Goal: Task Accomplishment & Management: Use online tool/utility

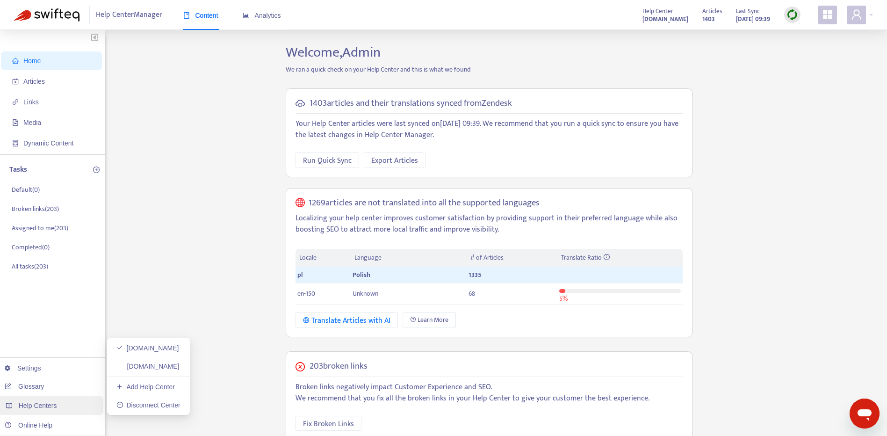
click at [62, 401] on div "Help Centers" at bounding box center [50, 405] width 106 height 19
click at [123, 370] on link "[DOMAIN_NAME]" at bounding box center [147, 365] width 63 height 7
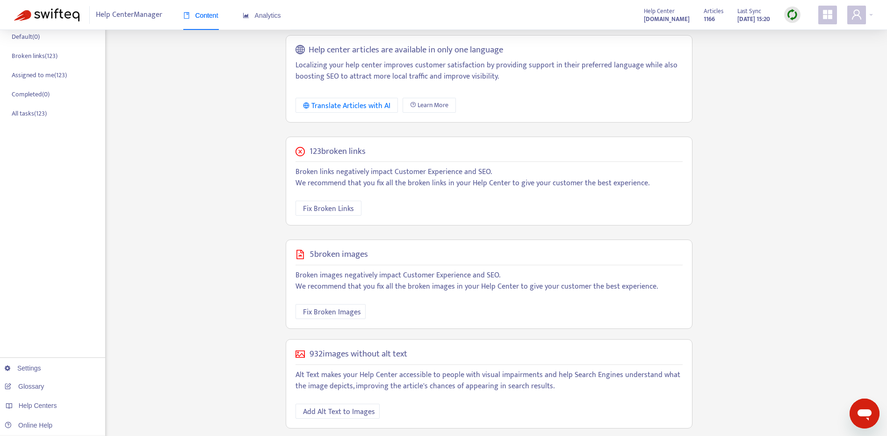
scroll to position [159, 0]
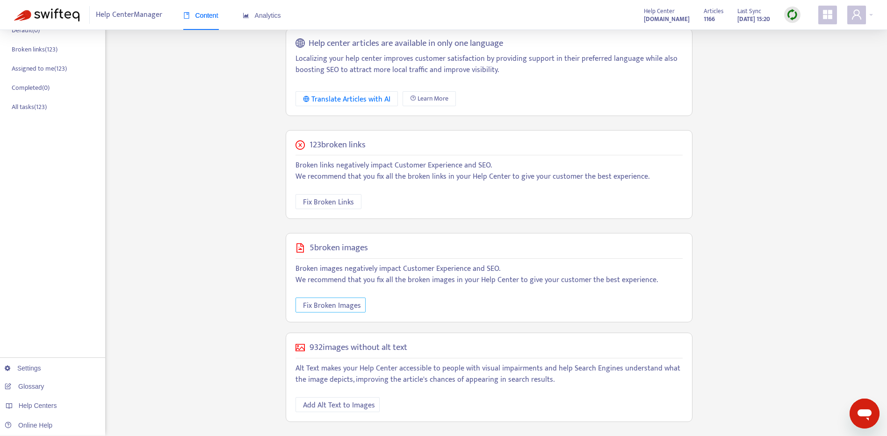
click at [339, 304] on span "Fix Broken Images" at bounding box center [332, 306] width 58 height 12
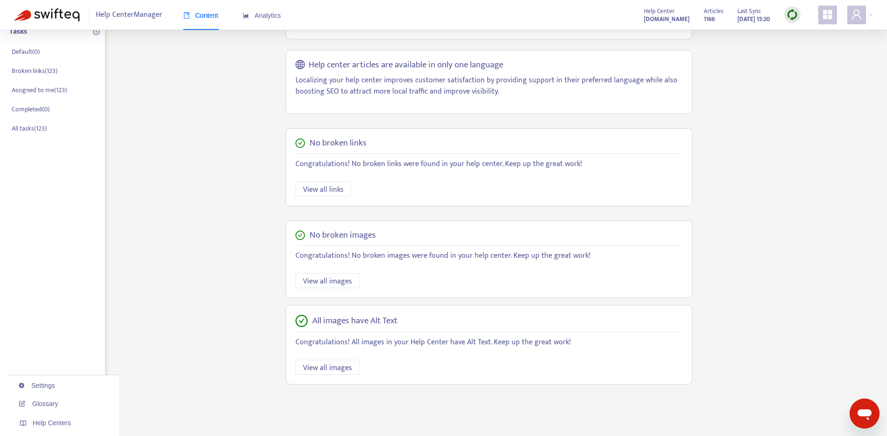
scroll to position [155, 0]
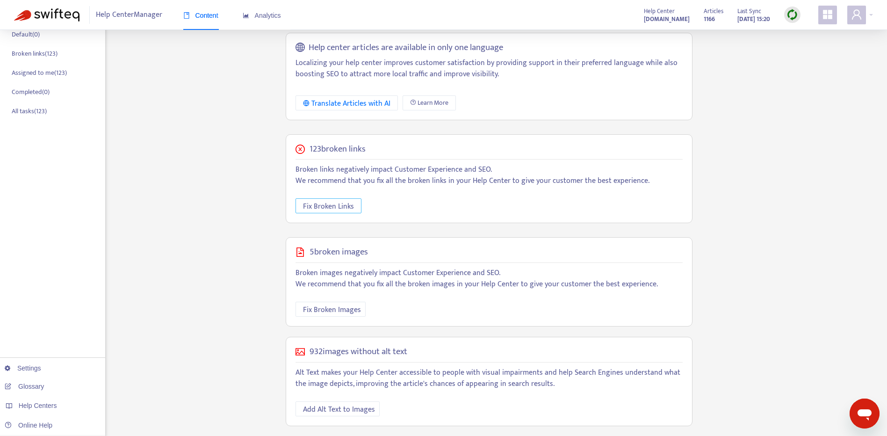
click at [346, 201] on span "Fix Broken Links" at bounding box center [328, 207] width 51 height 12
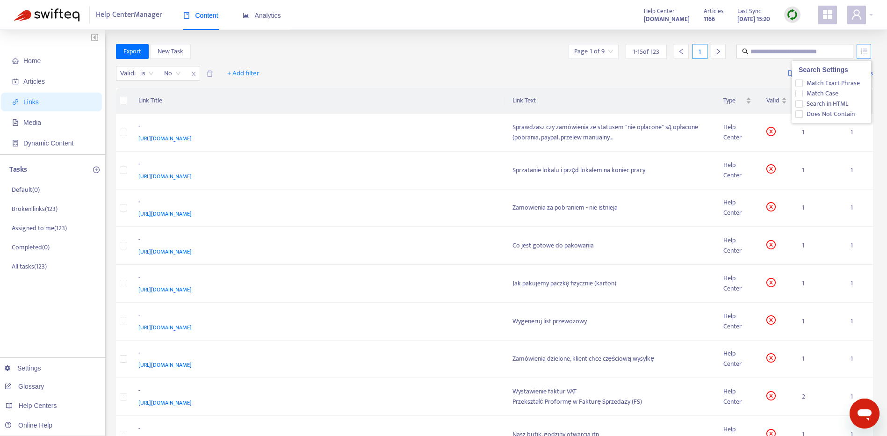
click at [864, 53] on icon "unordered-list" at bounding box center [864, 51] width 7 height 7
click at [864, 53] on icon "unordered-list" at bounding box center [864, 50] width 6 height 5
click at [861, 51] on icon "unordered-list" at bounding box center [864, 51] width 7 height 7
click at [862, 49] on icon "unordered-list" at bounding box center [864, 51] width 7 height 7
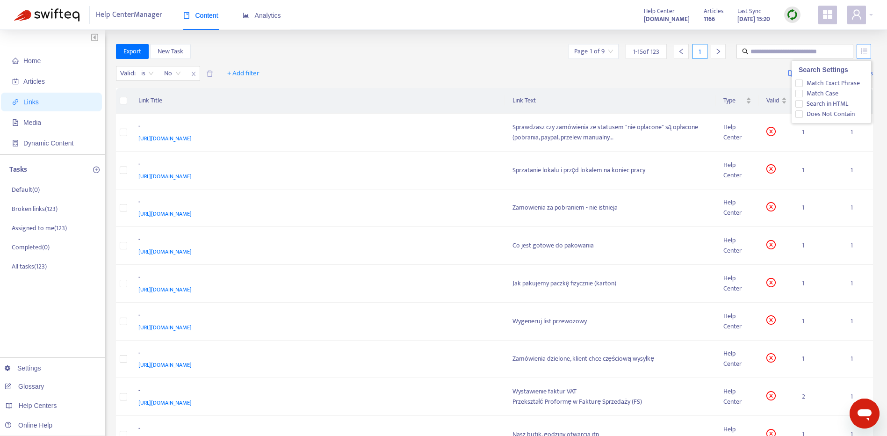
click at [861, 52] on icon "unordered-list" at bounding box center [864, 51] width 7 height 7
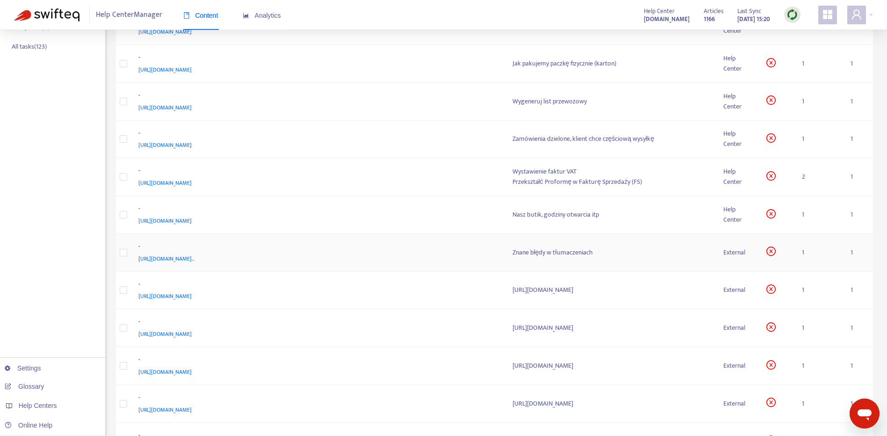
scroll to position [296, 0]
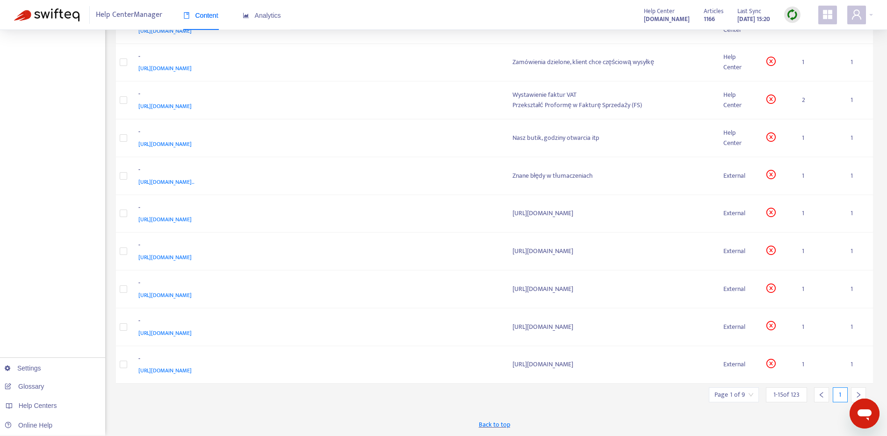
click at [860, 394] on icon "right" at bounding box center [858, 395] width 3 height 6
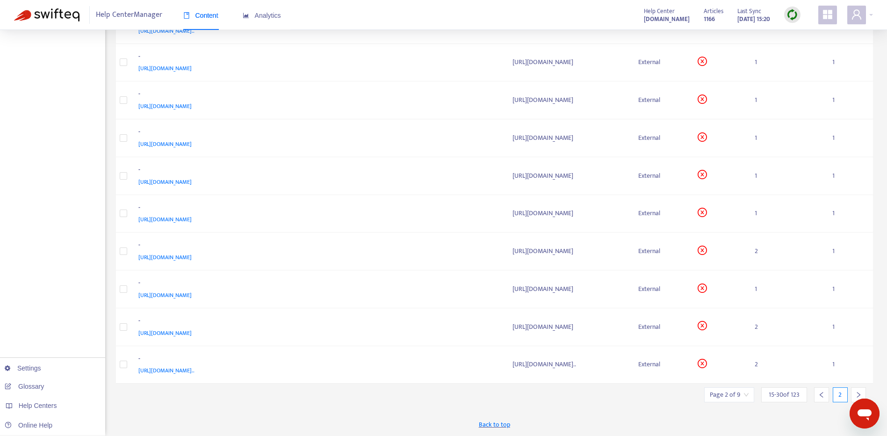
click at [856, 393] on icon "right" at bounding box center [858, 394] width 7 height 7
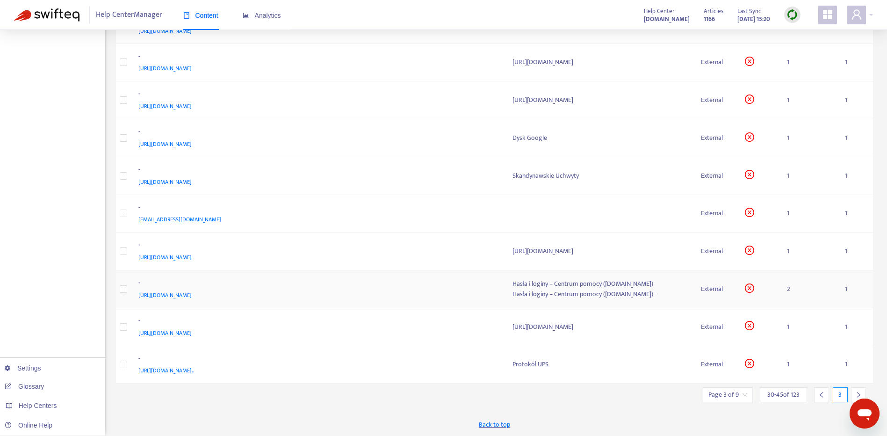
click at [192, 297] on span "[URL][DOMAIN_NAME]" at bounding box center [164, 294] width 53 height 9
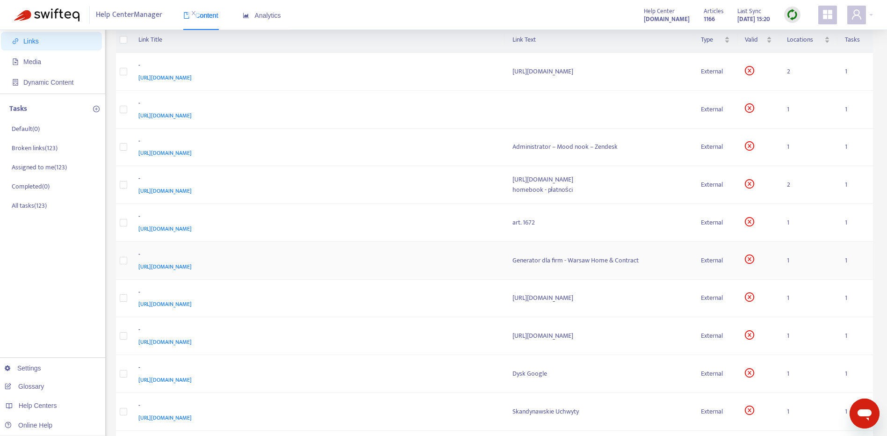
scroll to position [0, 0]
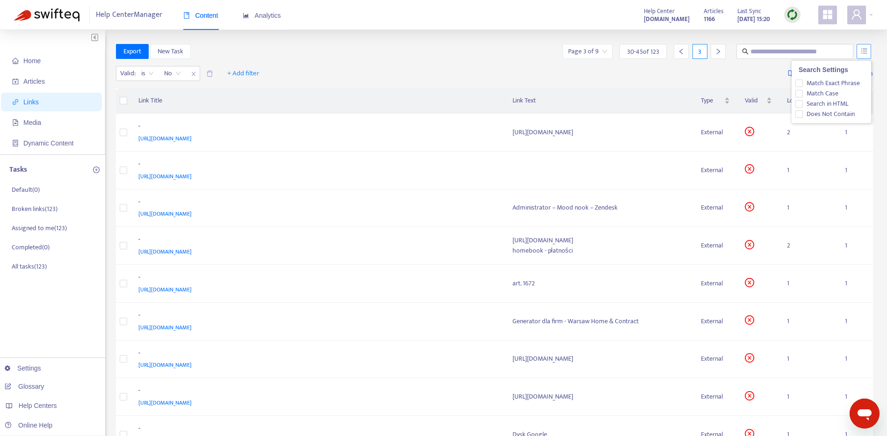
click at [863, 55] on button "button" at bounding box center [864, 51] width 14 height 15
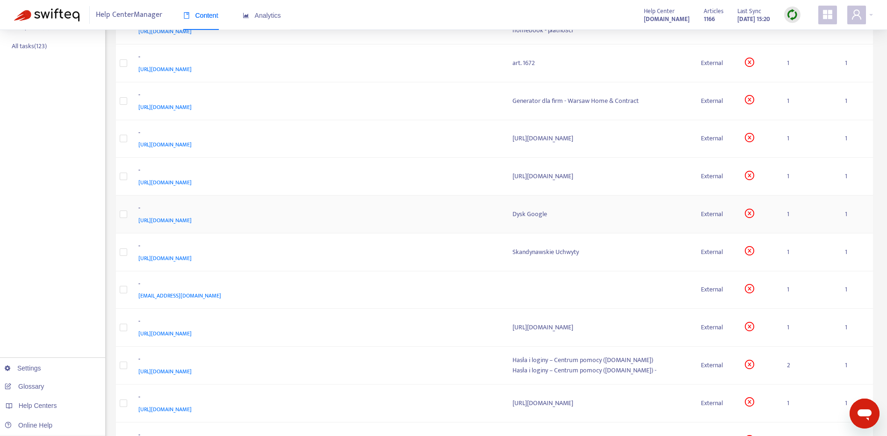
scroll to position [296, 0]
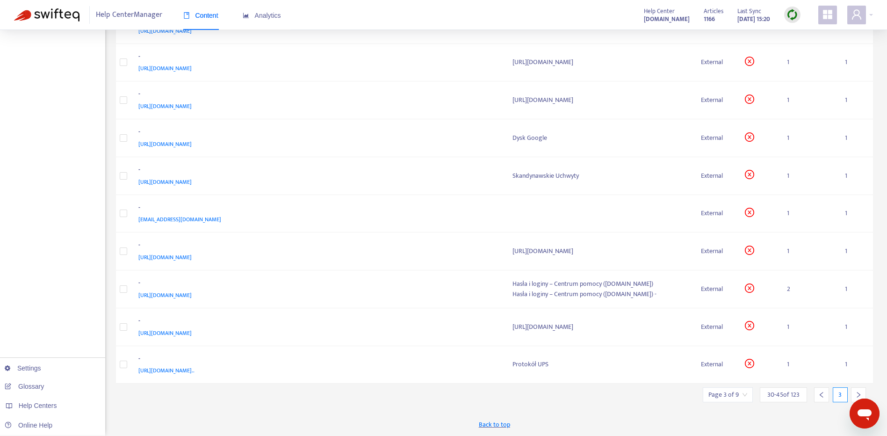
click at [856, 391] on icon "right" at bounding box center [858, 394] width 7 height 7
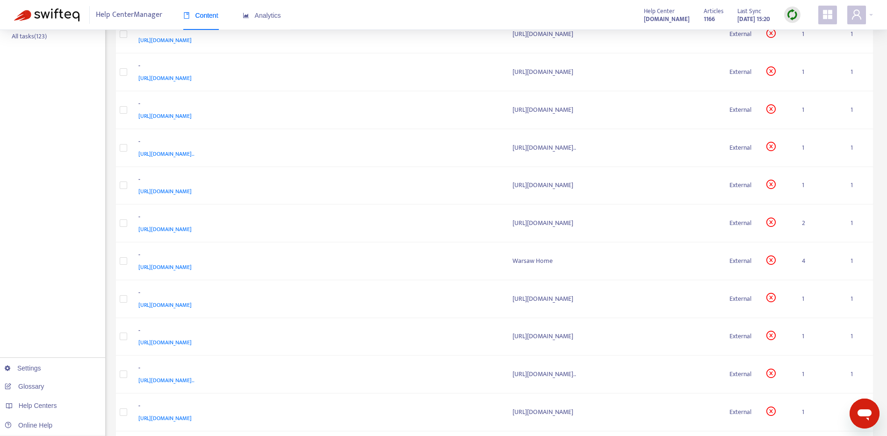
scroll to position [316, 0]
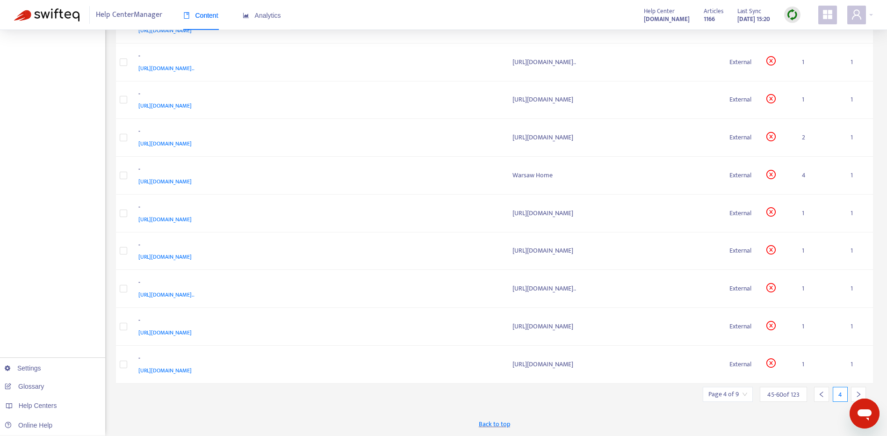
click at [859, 392] on icon "right" at bounding box center [858, 394] width 7 height 7
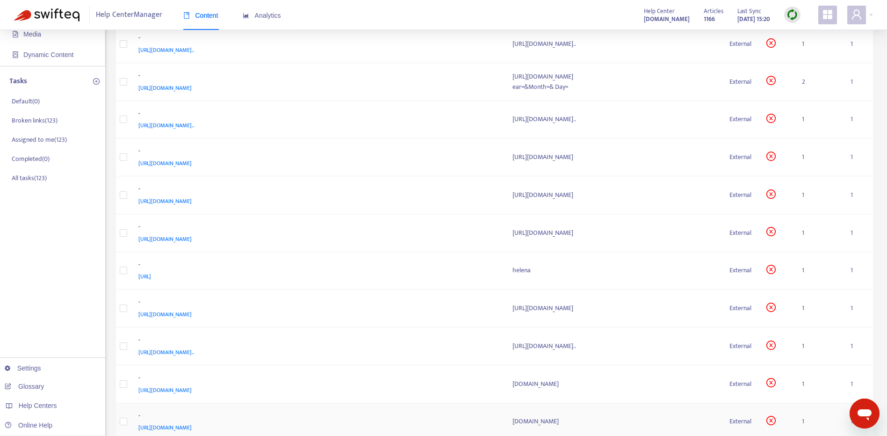
scroll to position [296, 0]
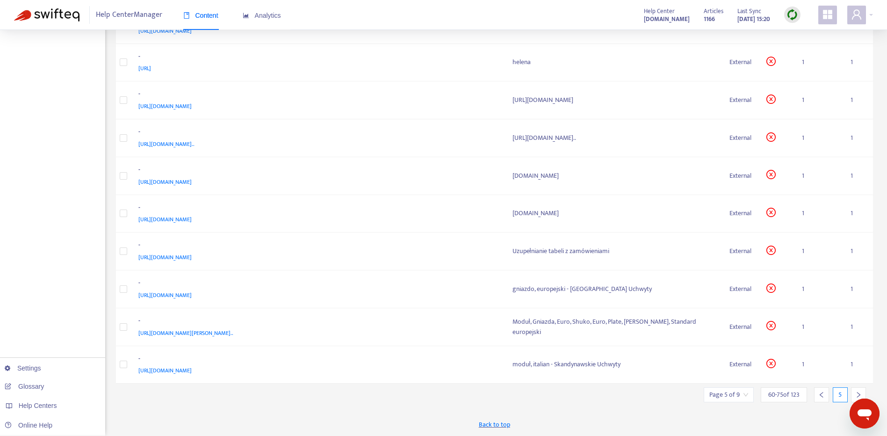
click at [856, 390] on div at bounding box center [858, 394] width 15 height 15
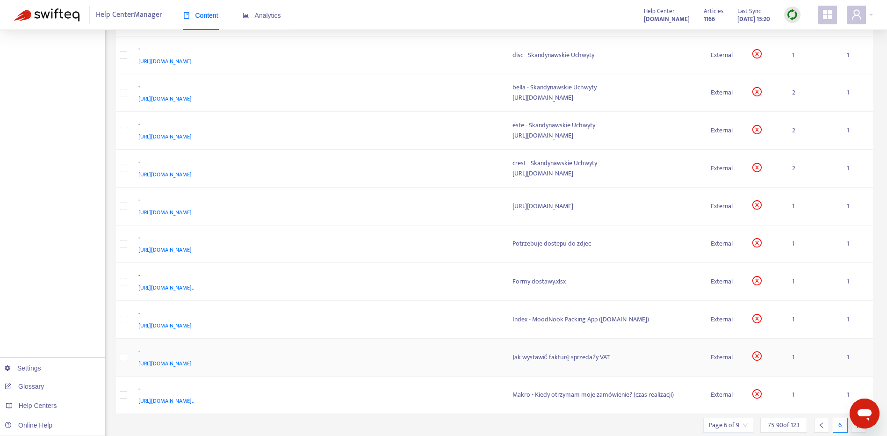
scroll to position [250, 0]
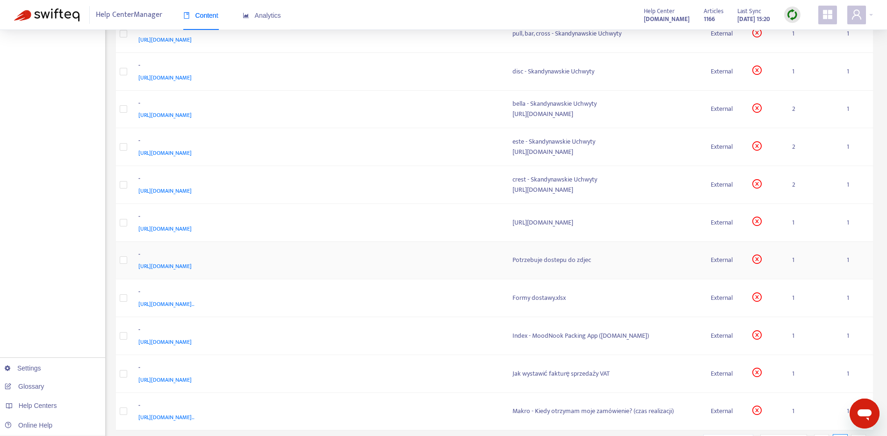
click at [192, 271] on span "[URL][DOMAIN_NAME]" at bounding box center [164, 265] width 53 height 9
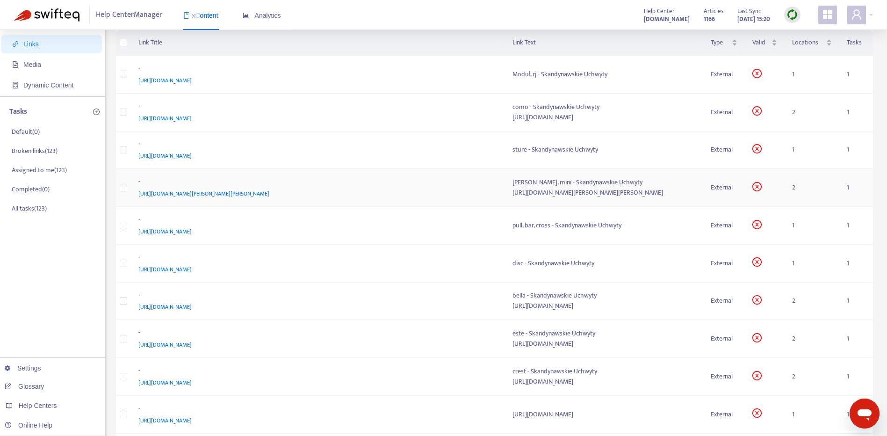
scroll to position [25, 0]
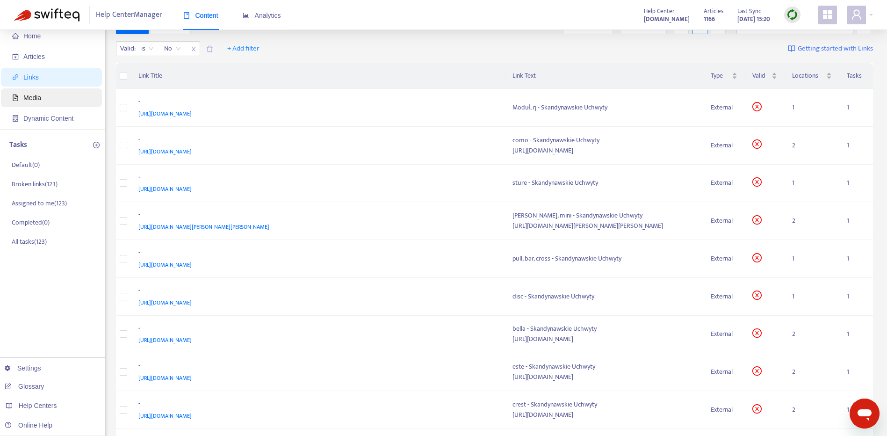
click at [59, 101] on span "Media" at bounding box center [53, 97] width 82 height 19
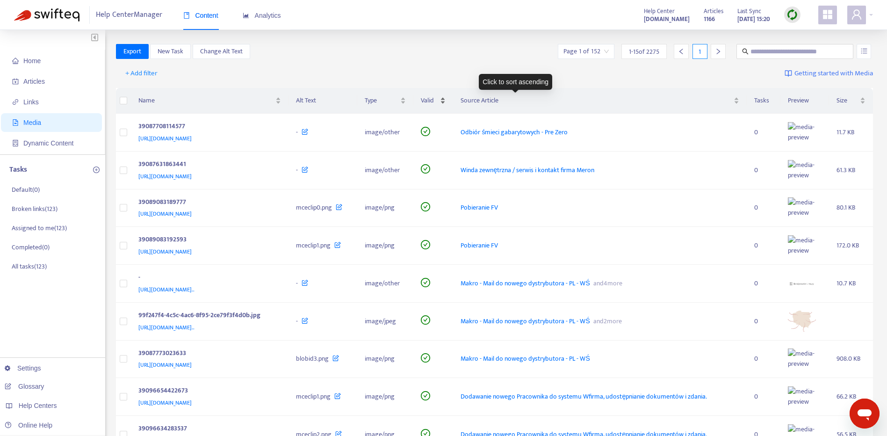
click at [446, 97] on div "Valid" at bounding box center [433, 100] width 25 height 10
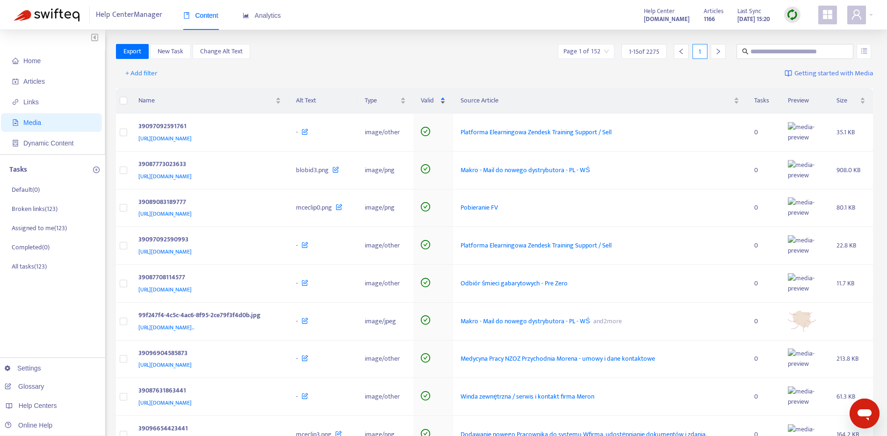
click at [446, 97] on div "Valid" at bounding box center [433, 100] width 25 height 10
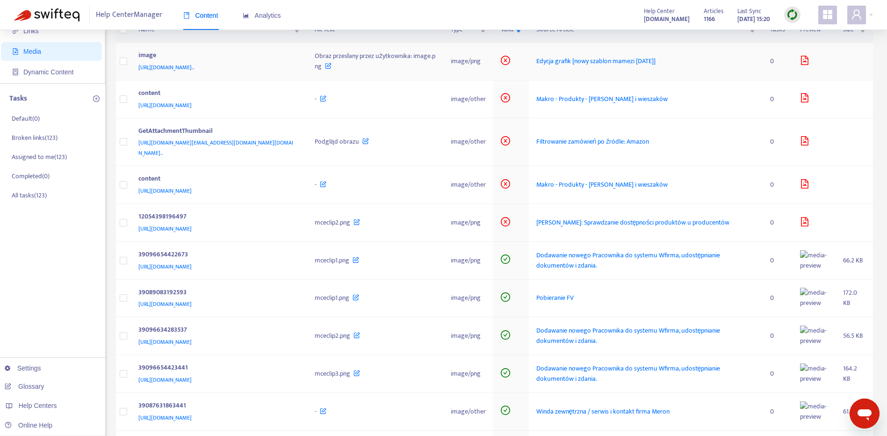
scroll to position [47, 0]
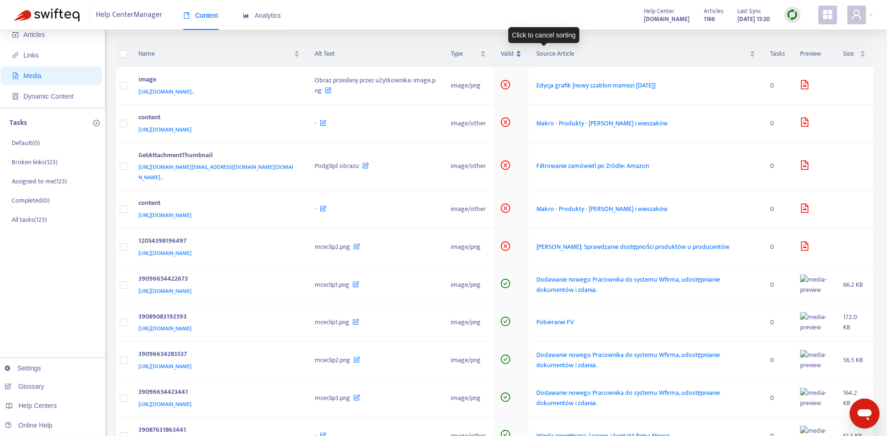
click at [521, 55] on div "Valid" at bounding box center [511, 54] width 21 height 10
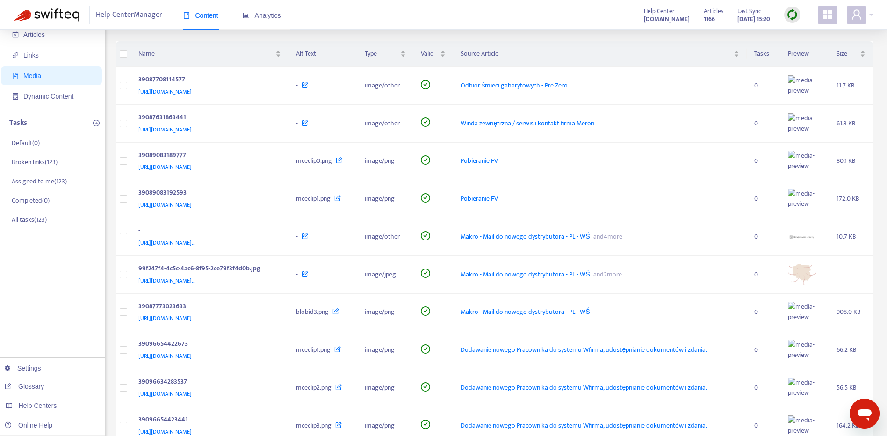
click at [54, 65] on ul "Home Articles Links Media Dynamic Content" at bounding box center [52, 55] width 105 height 105
click at [52, 61] on span "Links" at bounding box center [53, 55] width 82 height 19
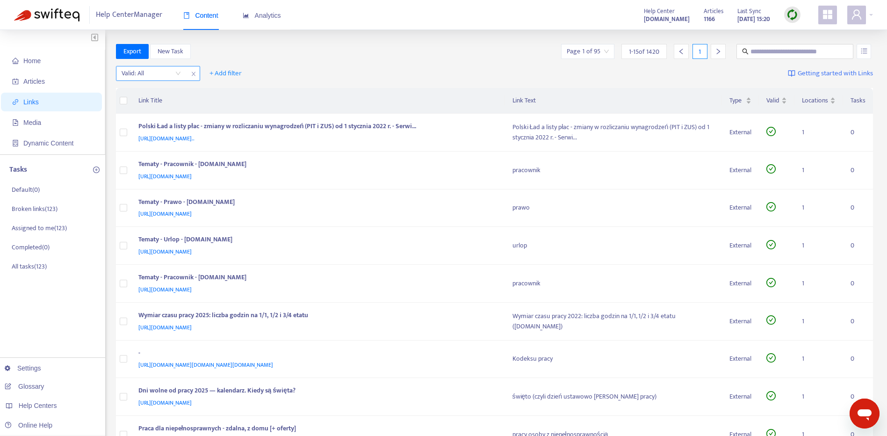
click at [180, 69] on input "search" at bounding box center [151, 73] width 59 height 14
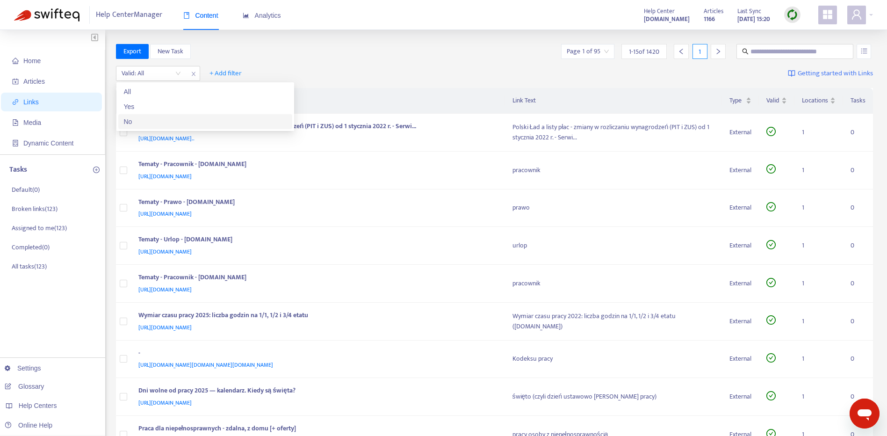
click at [189, 125] on div "No" at bounding box center [205, 121] width 163 height 10
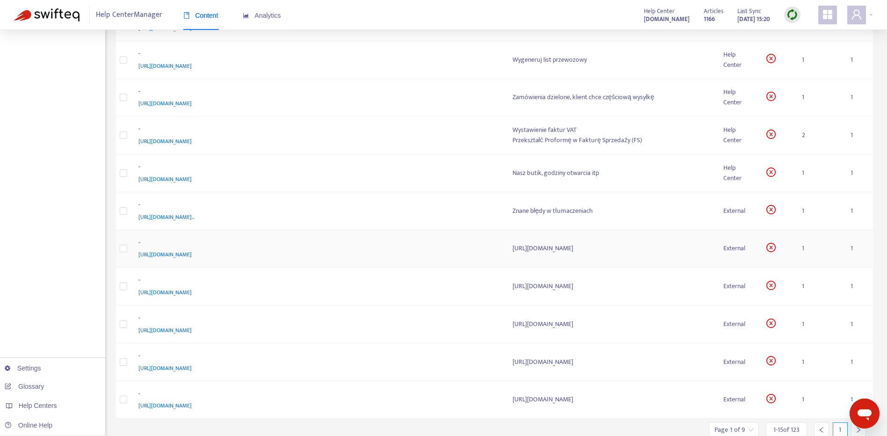
scroll to position [296, 0]
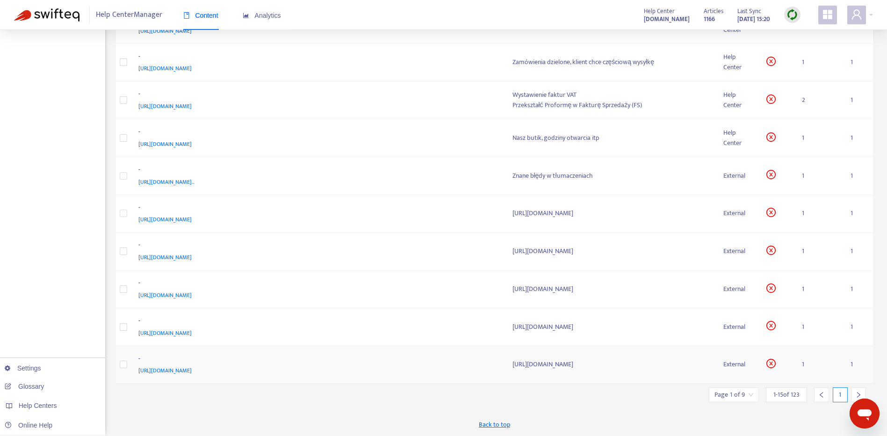
click at [171, 371] on span "[URL][DOMAIN_NAME]" at bounding box center [164, 370] width 53 height 9
click at [192, 333] on span "[URL][DOMAIN_NAME]" at bounding box center [164, 332] width 53 height 9
click at [192, 296] on span "[URL][DOMAIN_NAME]" at bounding box center [164, 294] width 53 height 9
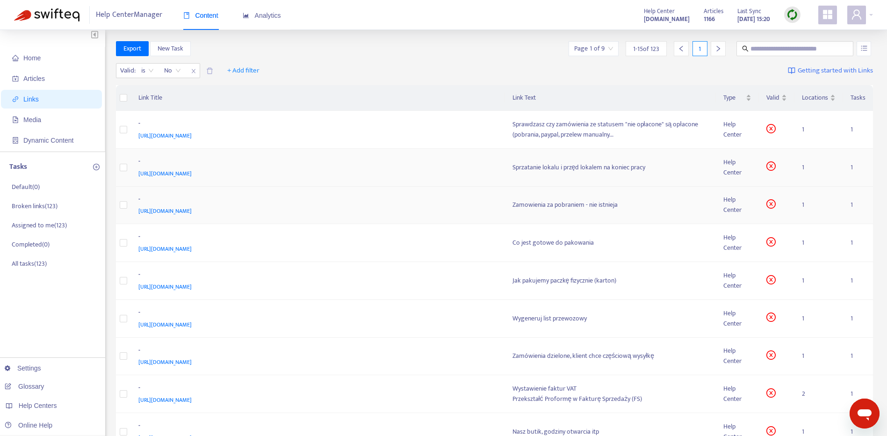
scroll to position [0, 0]
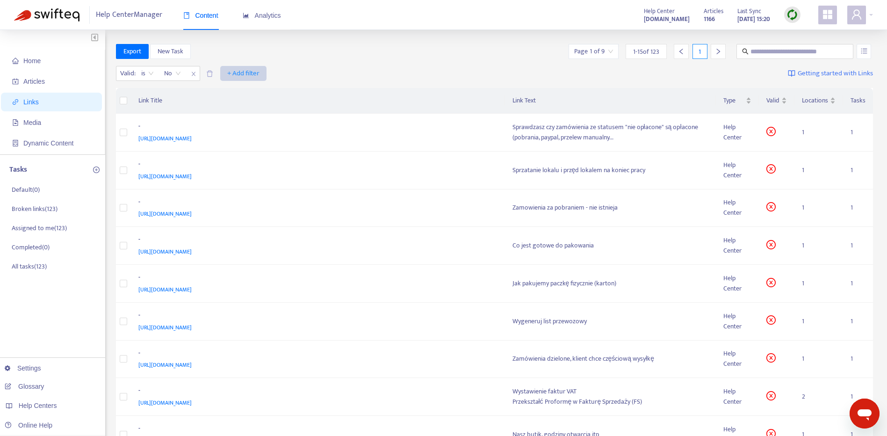
click at [252, 75] on span "+ Add filter" at bounding box center [243, 73] width 32 height 11
click at [256, 104] on span "Category" at bounding box center [244, 107] width 32 height 10
click at [265, 79] on div "Category: All" at bounding box center [238, 73] width 70 height 14
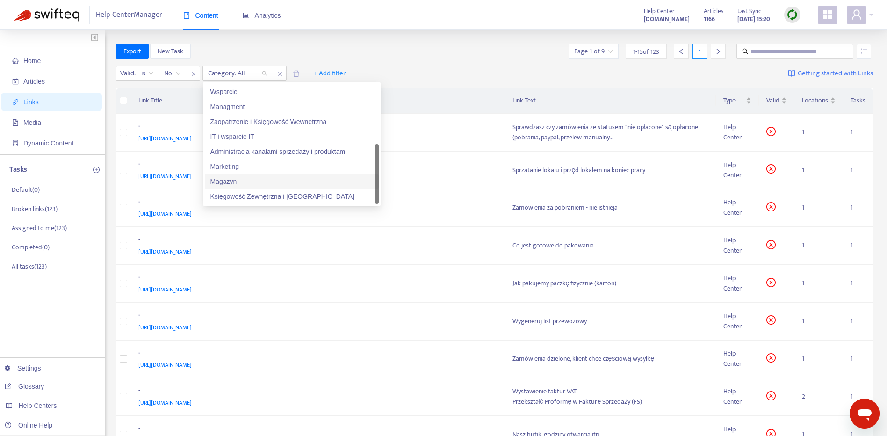
scroll to position [43, 0]
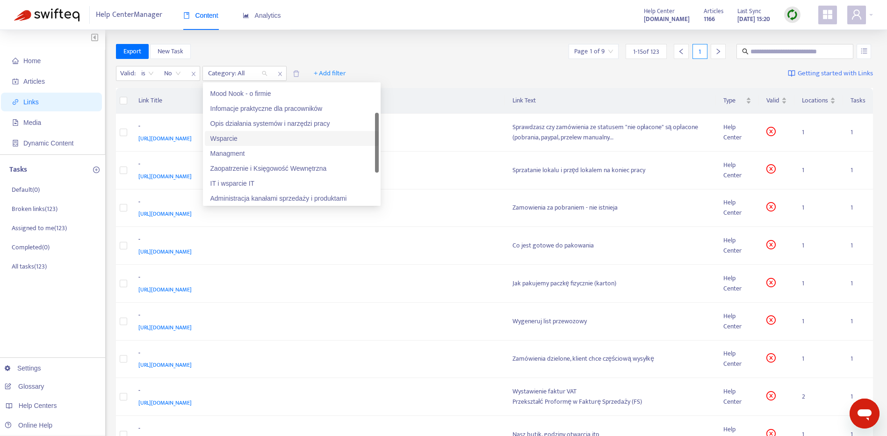
click at [263, 142] on div "Wsparcie" at bounding box center [291, 138] width 163 height 10
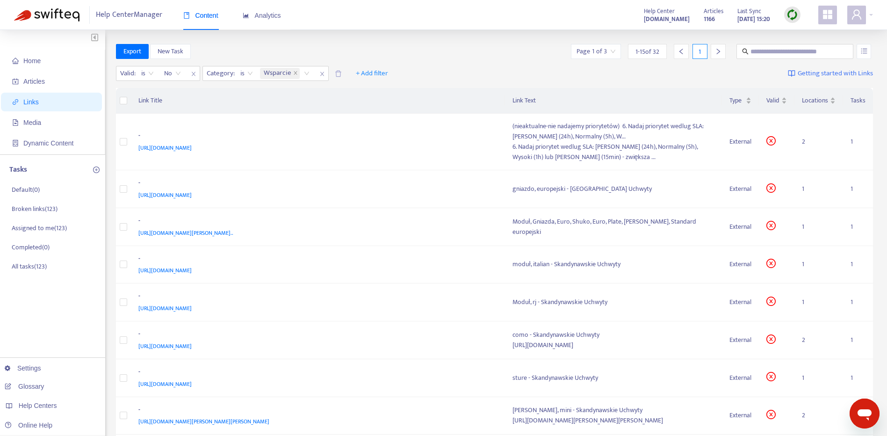
click at [503, 66] on div "Valid : is No Category : is Wsparcie + Add filter Getting started with Links" at bounding box center [495, 76] width 758 height 26
click at [307, 75] on div "Wsparcie" at bounding box center [286, 73] width 57 height 14
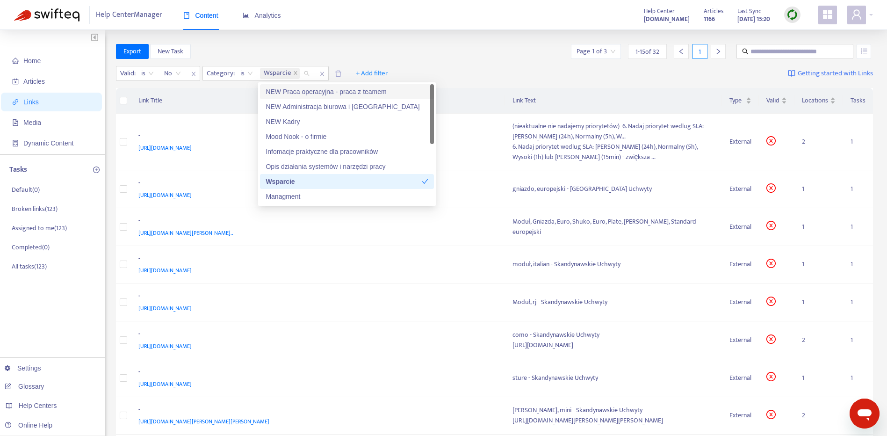
click at [359, 97] on div "NEW Praca operacyjna - praca z teamem" at bounding box center [347, 91] width 174 height 15
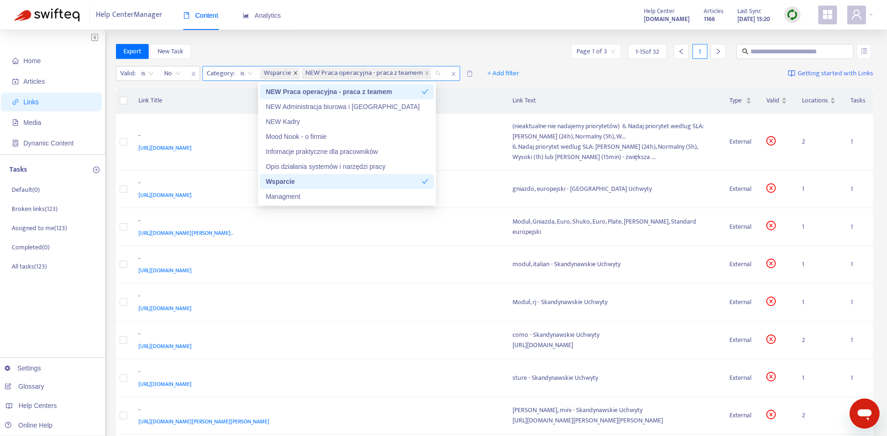
click at [294, 72] on icon "close" at bounding box center [295, 73] width 5 height 5
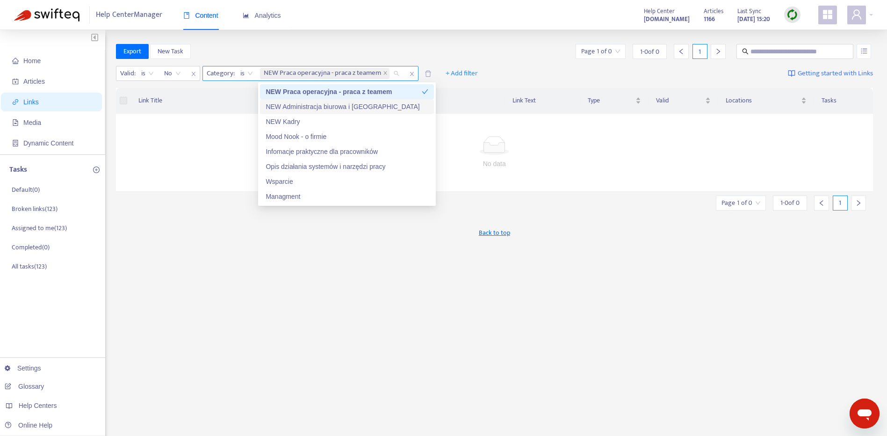
click at [335, 102] on div "NEW Administracja biurowa i [GEOGRAPHIC_DATA]" at bounding box center [347, 106] width 163 height 10
click at [383, 73] on icon "close" at bounding box center [385, 73] width 5 height 5
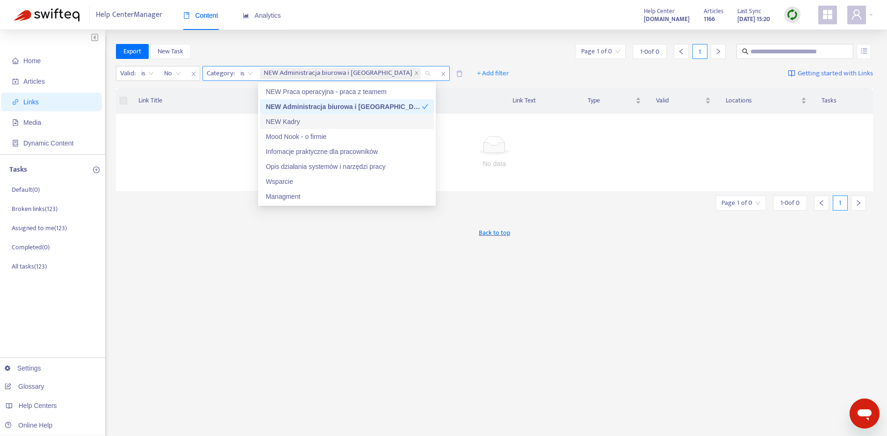
click at [383, 124] on div "NEW Kadry" at bounding box center [347, 121] width 163 height 10
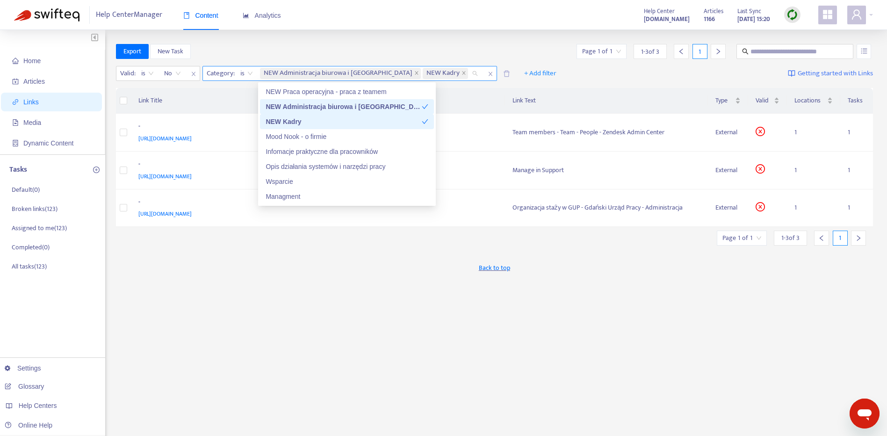
click at [392, 104] on div "NEW Administracja biurowa i [GEOGRAPHIC_DATA]" at bounding box center [344, 106] width 156 height 10
click at [531, 29] on div "Help Center Manager Content Analytics Help Center [DOMAIN_NAME] Articles 1166 L…" at bounding box center [443, 15] width 887 height 30
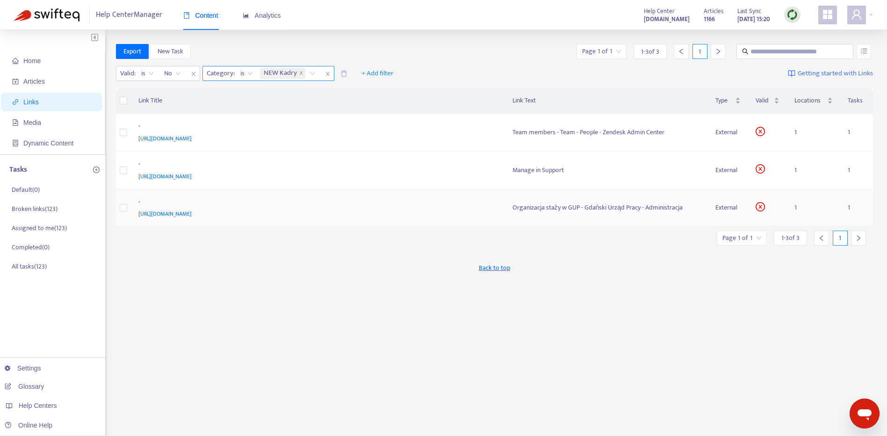
click at [192, 216] on span "[URL][DOMAIN_NAME]" at bounding box center [164, 213] width 53 height 9
click at [192, 136] on span "[URL][DOMAIN_NAME]" at bounding box center [164, 138] width 53 height 9
click at [192, 174] on span "[URL][DOMAIN_NAME]" at bounding box center [164, 176] width 53 height 9
click at [192, 216] on span "[URL][DOMAIN_NAME]" at bounding box center [164, 213] width 53 height 9
click at [368, 73] on span "+ Add filter" at bounding box center [377, 73] width 32 height 11
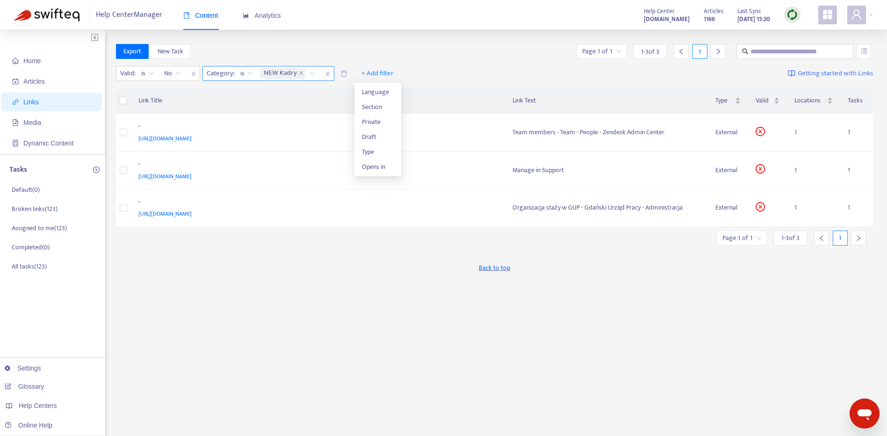
click at [310, 77] on div "NEW Kadry" at bounding box center [289, 73] width 62 height 14
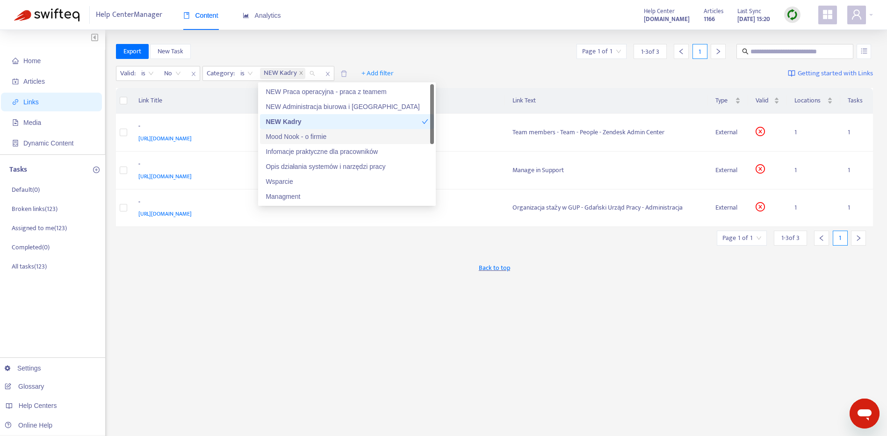
click at [384, 139] on div "Mood Nook - o firmie" at bounding box center [347, 136] width 163 height 10
click at [346, 123] on div "NEW Kadry" at bounding box center [344, 121] width 156 height 10
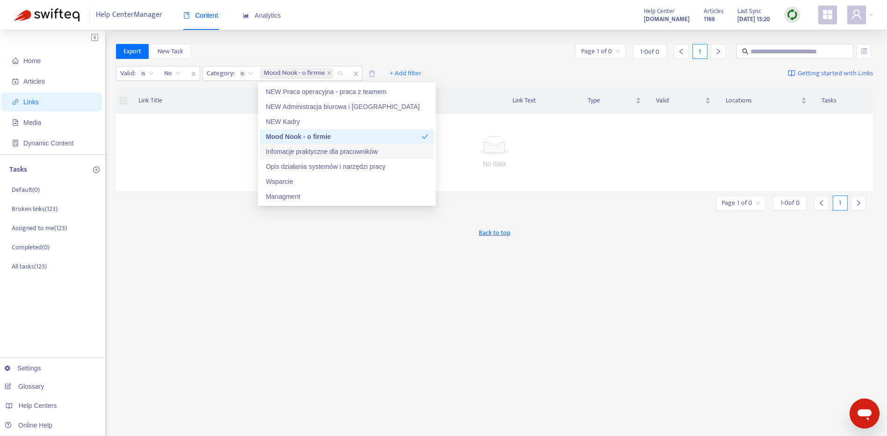
click at [382, 151] on div "Infomacje praktyczne dla pracowników" at bounding box center [347, 151] width 163 height 10
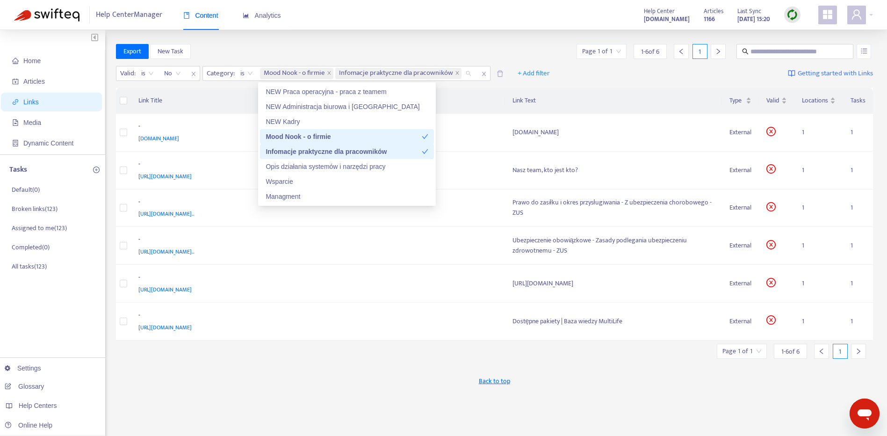
click at [364, 138] on div "Mood Nook - o firmie" at bounding box center [344, 136] width 156 height 10
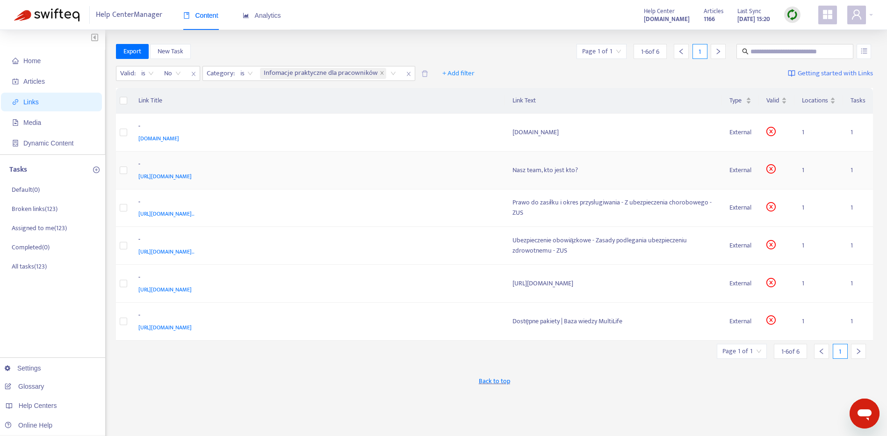
click at [189, 175] on span "[URL][DOMAIN_NAME]" at bounding box center [164, 176] width 53 height 9
click at [195, 215] on span "[URL][DOMAIN_NAME].." at bounding box center [166, 213] width 56 height 9
click at [195, 251] on span "[URL][DOMAIN_NAME].." at bounding box center [166, 251] width 56 height 9
click at [192, 290] on span "[URL][DOMAIN_NAME]" at bounding box center [164, 289] width 53 height 9
click at [192, 326] on span "[URL][DOMAIN_NAME]" at bounding box center [164, 327] width 53 height 9
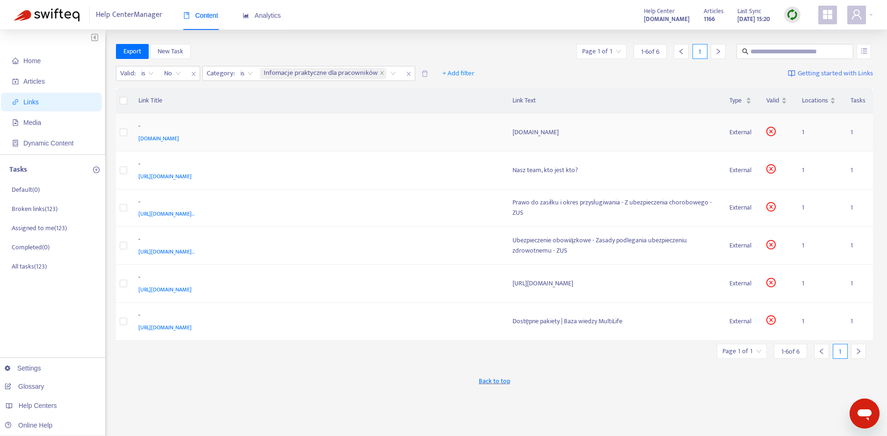
click at [175, 141] on div "[DOMAIN_NAME]" at bounding box center [316, 138] width 356 height 10
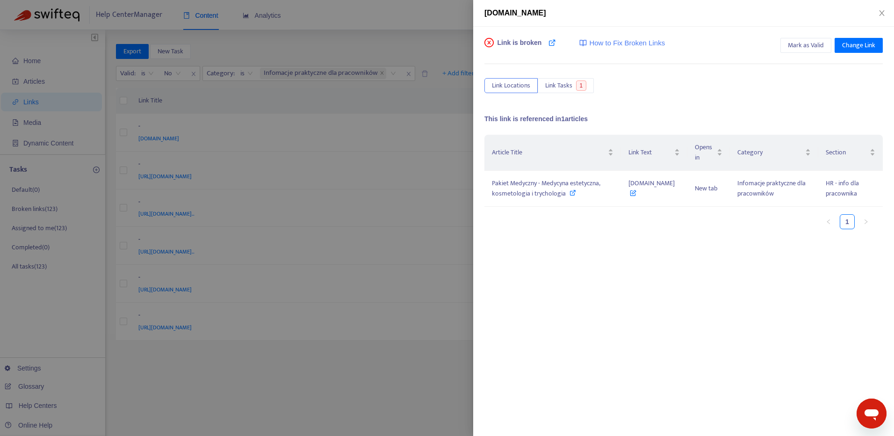
click at [156, 142] on div at bounding box center [447, 218] width 894 height 436
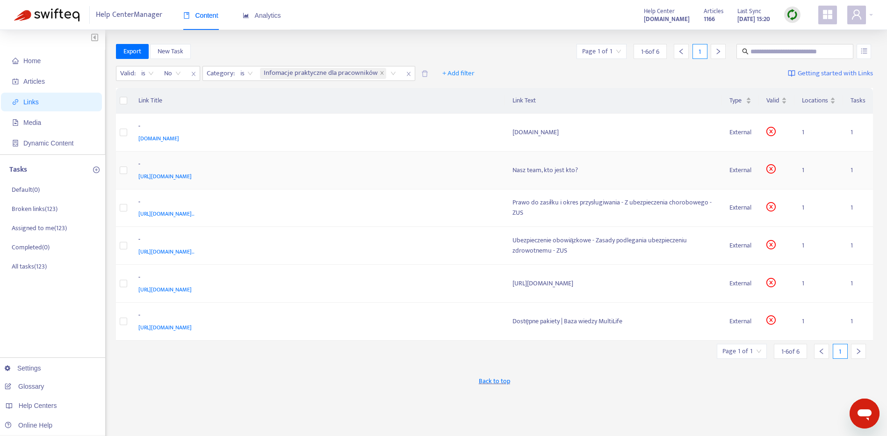
click at [368, 176] on div "[URL][DOMAIN_NAME]" at bounding box center [316, 176] width 356 height 10
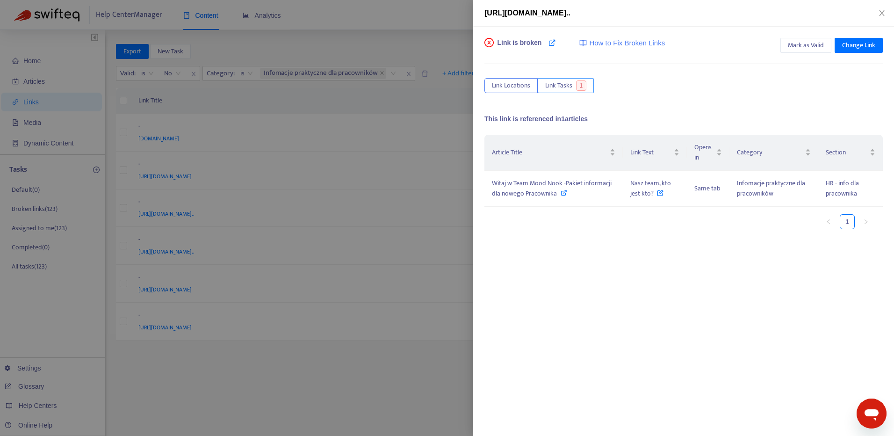
click at [575, 87] on button "Link Tasks 1" at bounding box center [566, 85] width 56 height 15
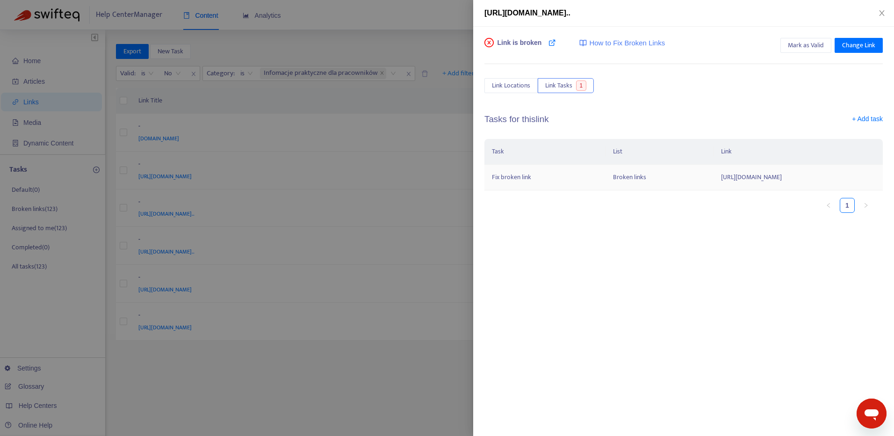
click at [714, 181] on td "[URL][DOMAIN_NAME]" at bounding box center [798, 178] width 169 height 26
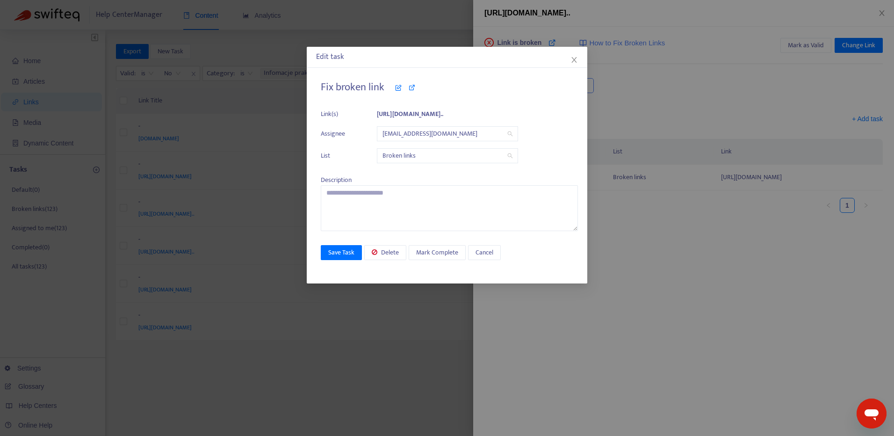
click at [576, 58] on icon "close" at bounding box center [573, 59] width 7 height 7
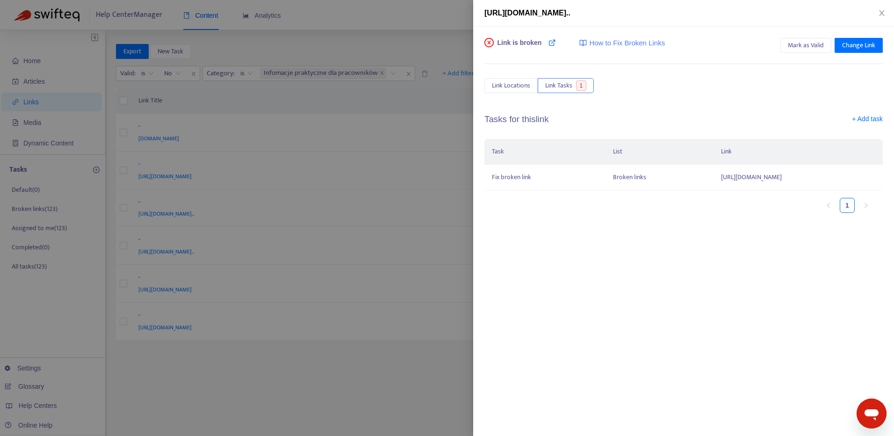
click at [342, 182] on div at bounding box center [447, 218] width 894 height 436
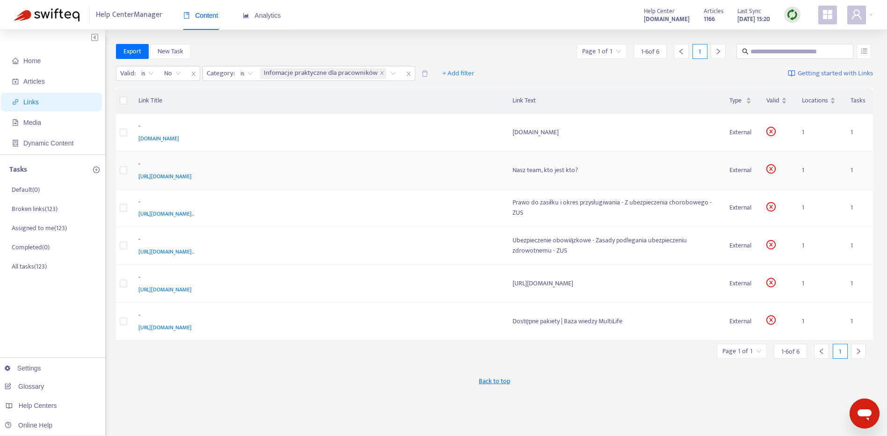
click at [192, 178] on span "[URL][DOMAIN_NAME]" at bounding box center [164, 176] width 53 height 9
click at [426, 244] on div "-" at bounding box center [316, 240] width 356 height 12
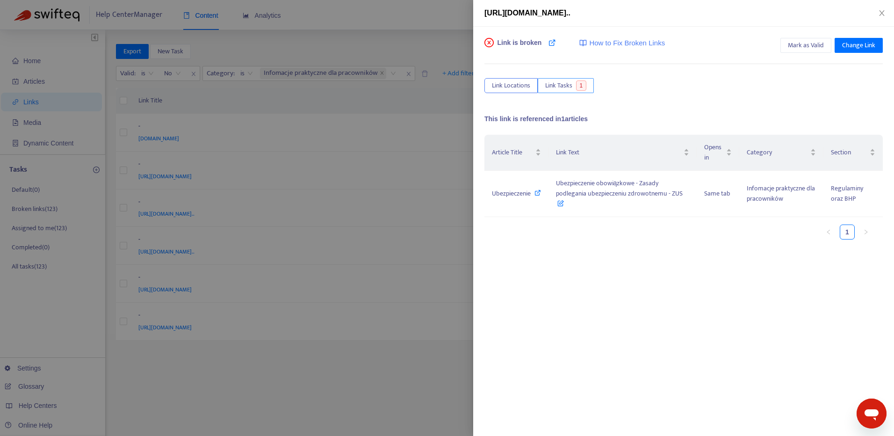
click at [568, 85] on span "Link Tasks" at bounding box center [558, 85] width 27 height 10
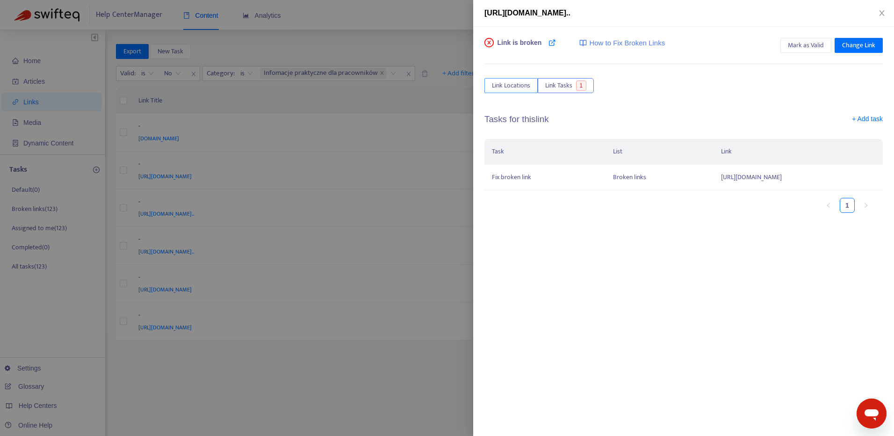
click at [505, 79] on button "Link Locations" at bounding box center [510, 85] width 53 height 15
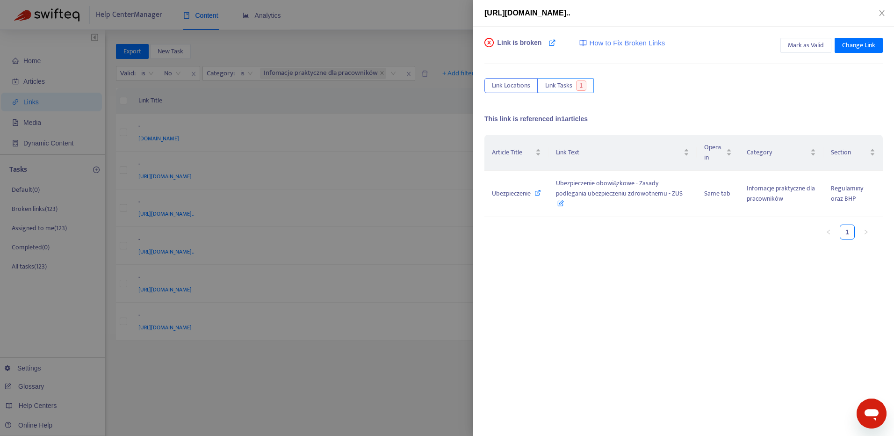
click at [551, 89] on span "Link Tasks" at bounding box center [558, 85] width 27 height 10
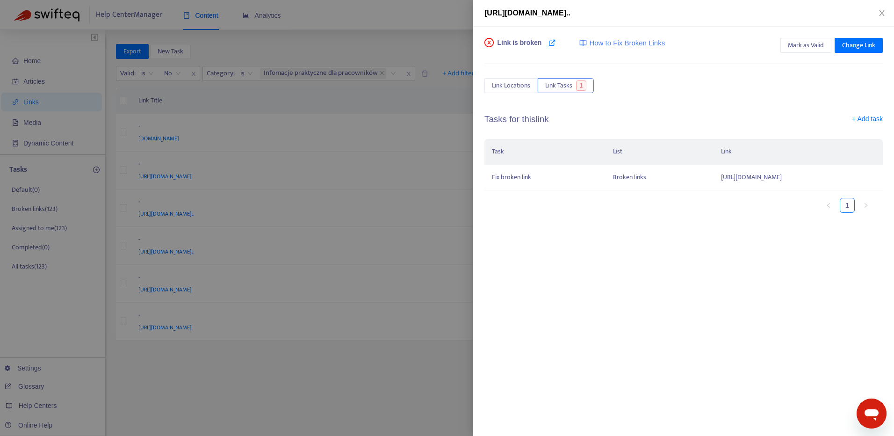
click at [441, 233] on div at bounding box center [447, 218] width 894 height 436
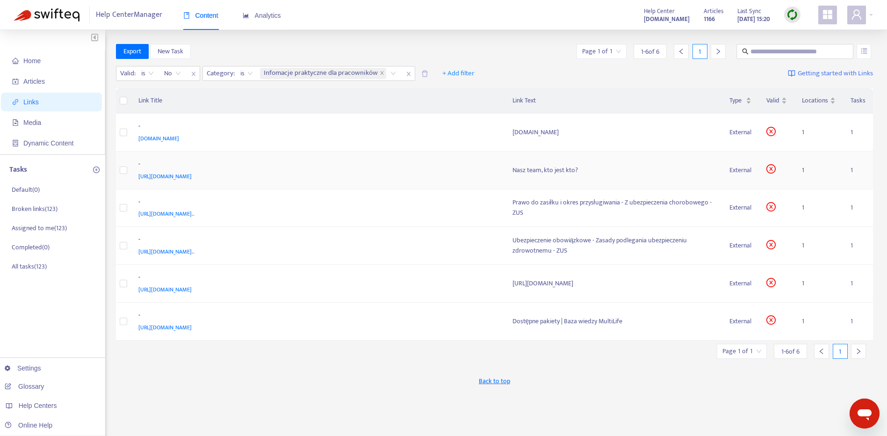
click at [419, 164] on div "-" at bounding box center [316, 165] width 356 height 12
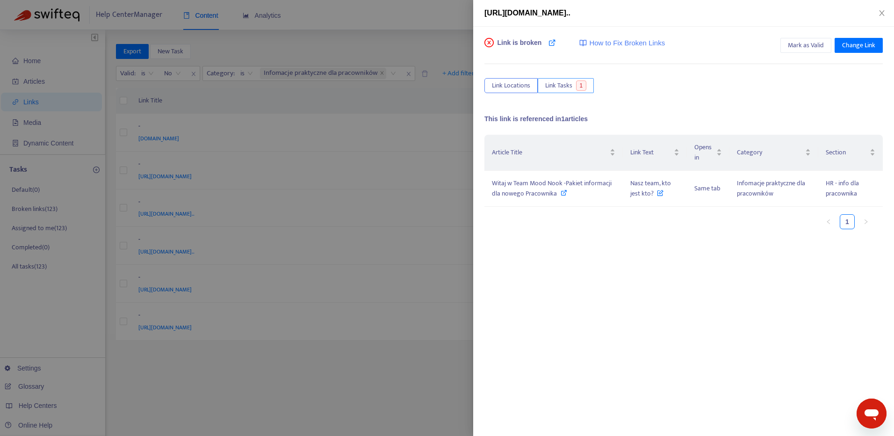
click at [558, 82] on span "Link Tasks" at bounding box center [558, 85] width 27 height 10
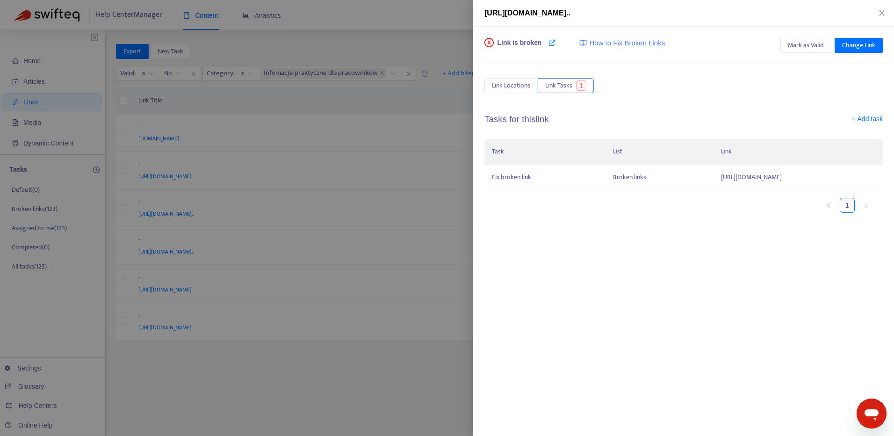
click at [595, 46] on span "How to Fix Broken Links" at bounding box center [627, 43] width 76 height 11
click at [714, 178] on td "[URL][DOMAIN_NAME]" at bounding box center [798, 178] width 169 height 26
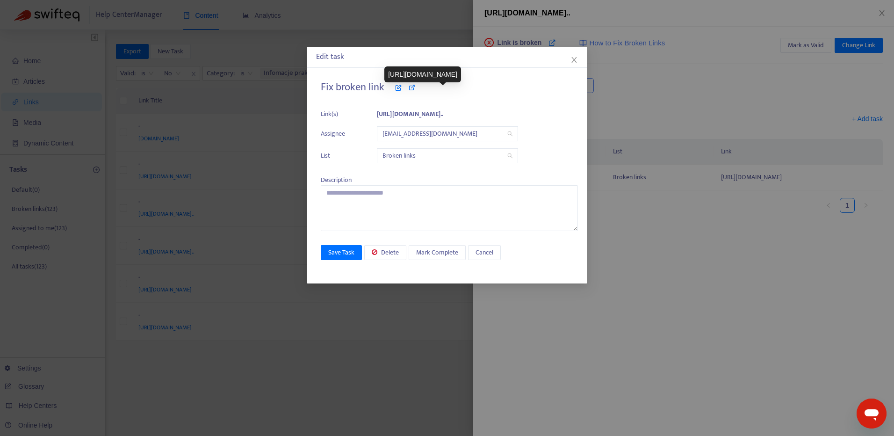
click at [443, 116] on b "[URL][DOMAIN_NAME].." at bounding box center [410, 113] width 66 height 11
click at [572, 59] on icon "close" at bounding box center [573, 59] width 7 height 7
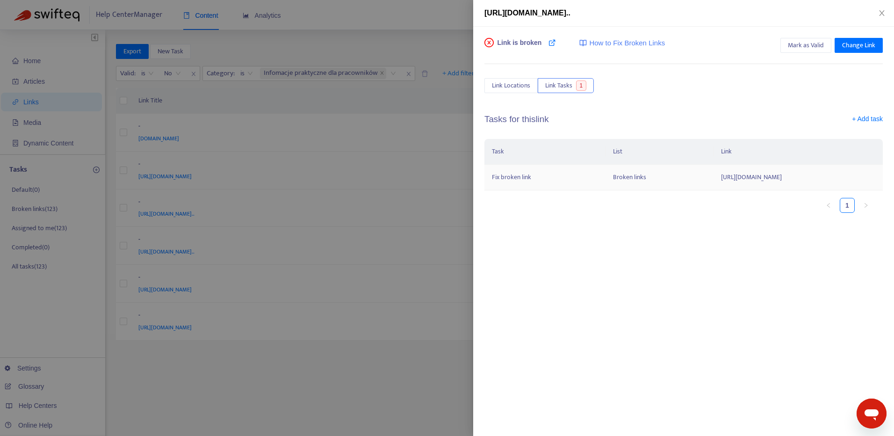
click at [714, 187] on td "[URL][DOMAIN_NAME]" at bounding box center [798, 178] width 169 height 26
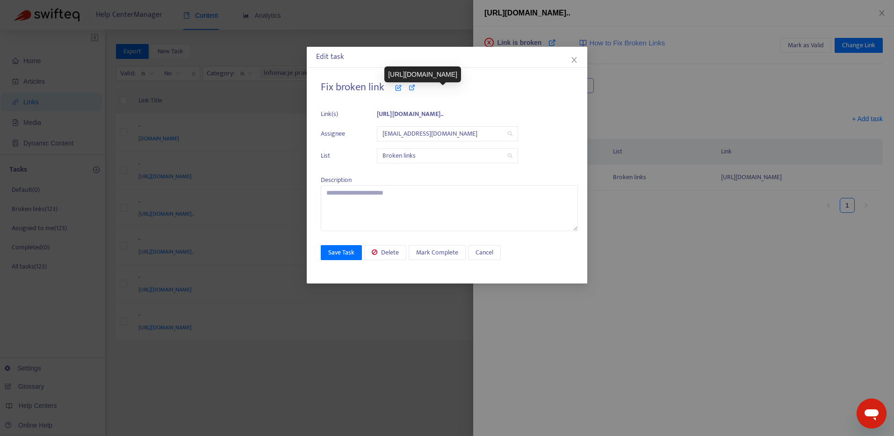
click at [443, 112] on b "[URL][DOMAIN_NAME].." at bounding box center [410, 113] width 66 height 11
click at [397, 90] on icon at bounding box center [398, 87] width 7 height 7
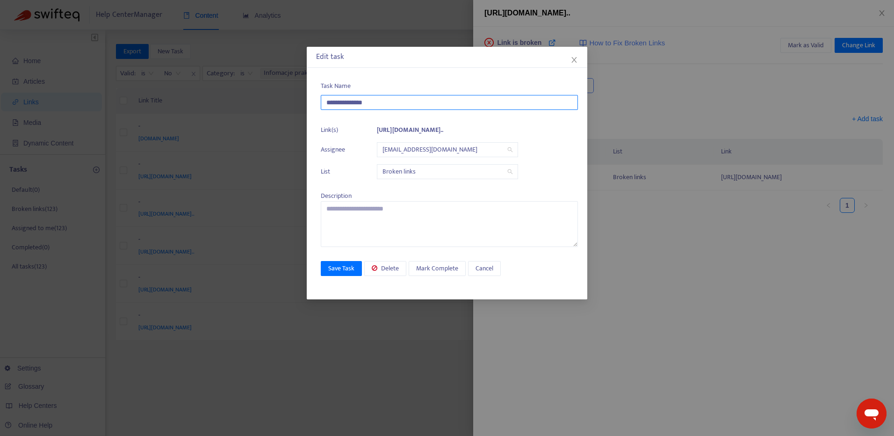
click at [396, 106] on input "**********" at bounding box center [449, 102] width 257 height 15
click at [574, 57] on icon "close" at bounding box center [573, 59] width 7 height 7
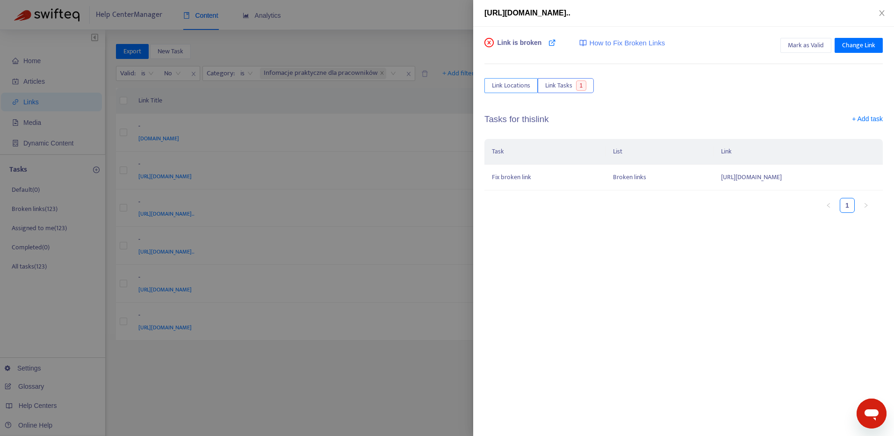
click at [520, 93] on button "Link Locations" at bounding box center [510, 85] width 53 height 15
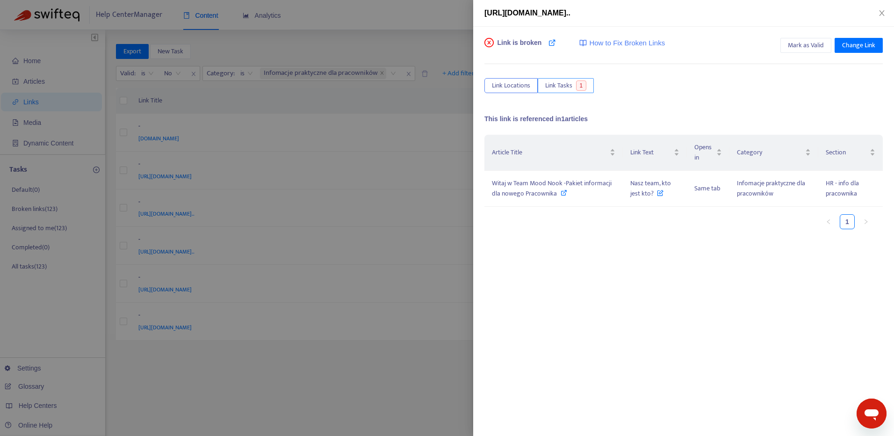
click at [576, 85] on span "1" at bounding box center [581, 85] width 11 height 10
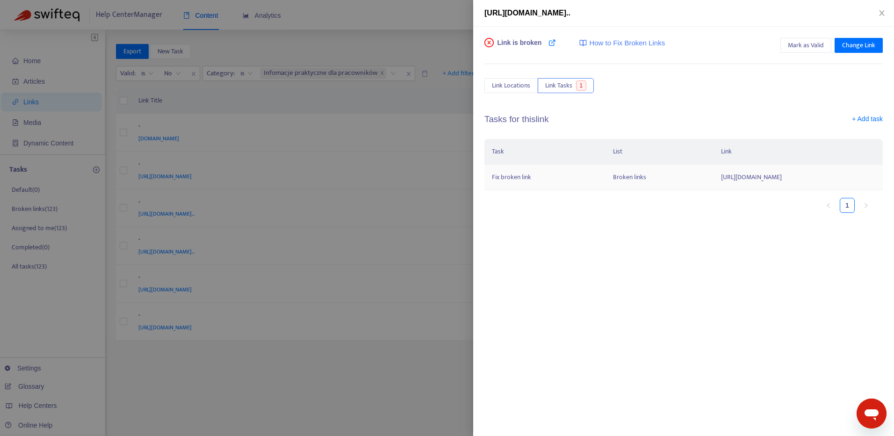
click at [714, 177] on td "[URL][DOMAIN_NAME]" at bounding box center [798, 178] width 169 height 26
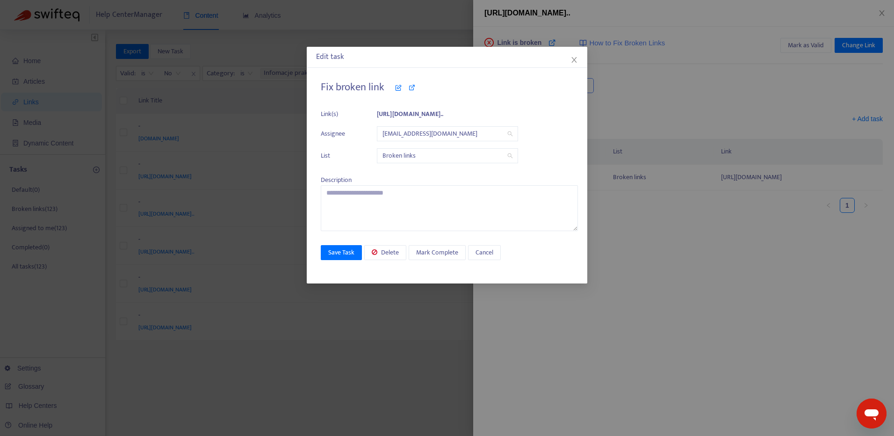
click at [621, 215] on div "Edit task Fix broken link Link(s) [URL][DOMAIN_NAME].. Assignee [EMAIL_ADDRESS]…" at bounding box center [447, 218] width 894 height 436
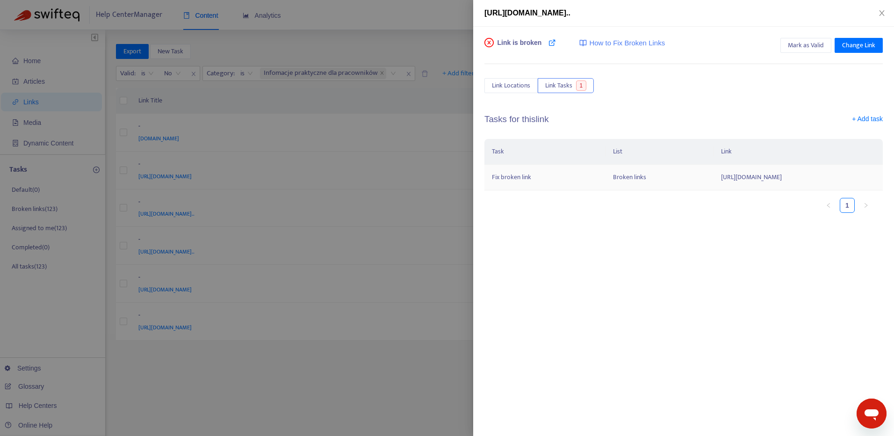
click at [714, 183] on td "[URL][DOMAIN_NAME]" at bounding box center [798, 178] width 169 height 26
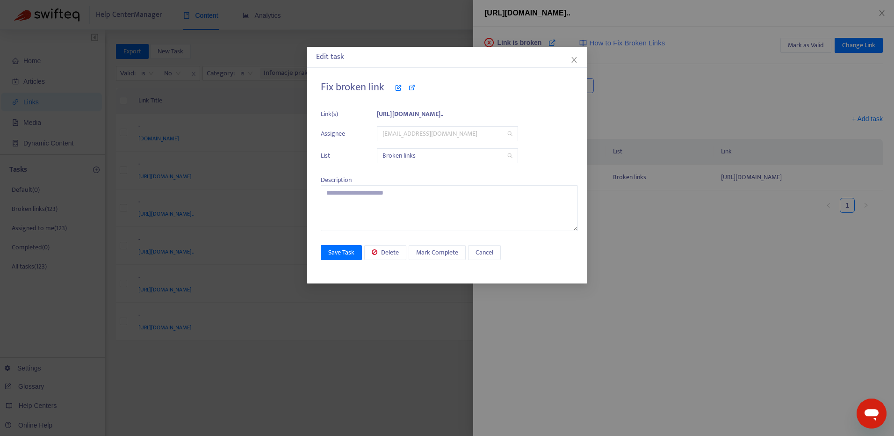
click at [468, 126] on div "[EMAIL_ADDRESS][DOMAIN_NAME]" at bounding box center [447, 133] width 141 height 15
click at [484, 176] on div "Fix broken link Link(s) [URL][DOMAIN_NAME].. Assignee [EMAIL_ADDRESS][DOMAIN_NA…" at bounding box center [449, 156] width 257 height 150
click at [580, 71] on div "Edit task Fix broken link Link(s) [URL][DOMAIN_NAME].. Assignee [EMAIL_ADDRESS]…" at bounding box center [447, 165] width 281 height 237
click at [576, 66] on div "Edit task" at bounding box center [447, 57] width 281 height 21
click at [572, 58] on icon "close" at bounding box center [573, 60] width 5 height 6
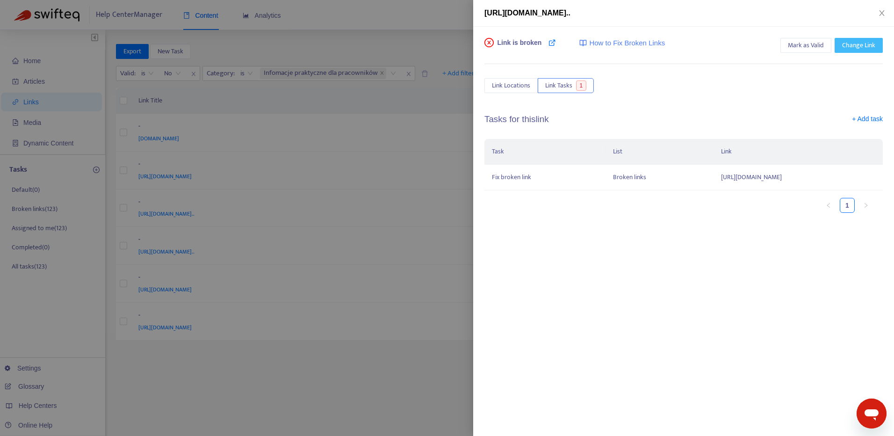
click at [862, 48] on span "Change Link" at bounding box center [858, 45] width 33 height 10
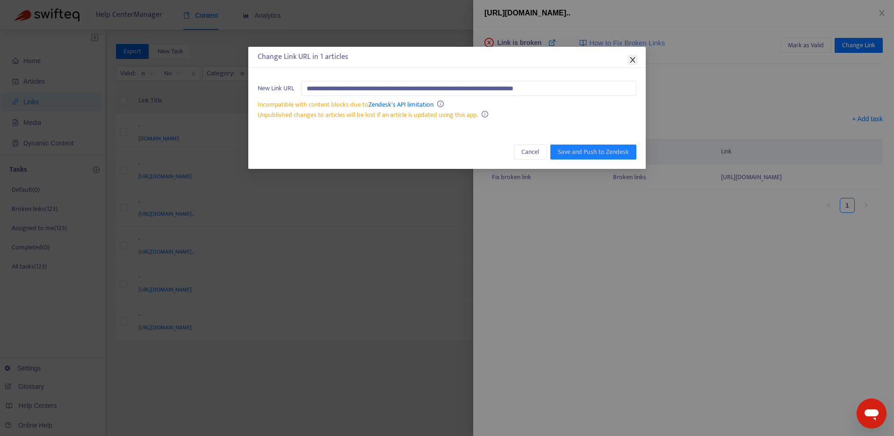
click at [636, 59] on span "Close" at bounding box center [633, 59] width 10 height 7
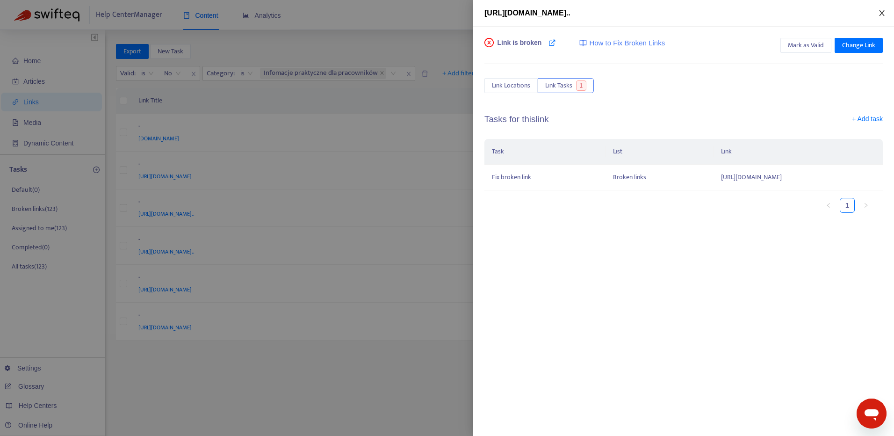
click at [883, 14] on icon "close" at bounding box center [881, 12] width 7 height 7
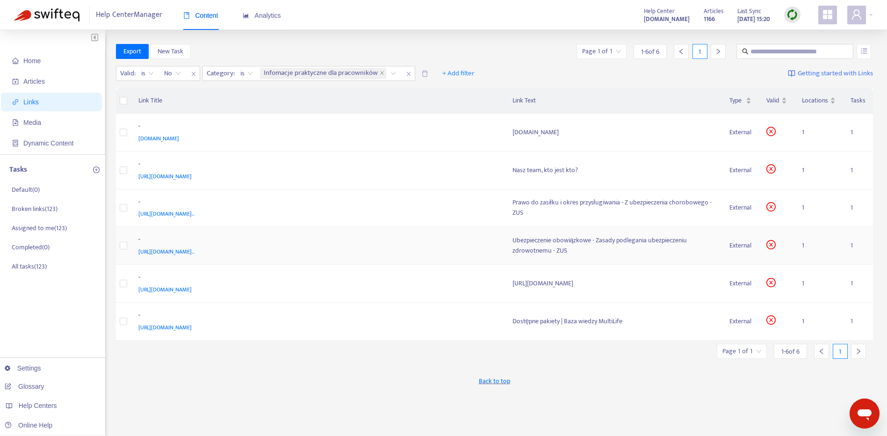
click at [329, 246] on div "[URL][DOMAIN_NAME].." at bounding box center [316, 251] width 356 height 10
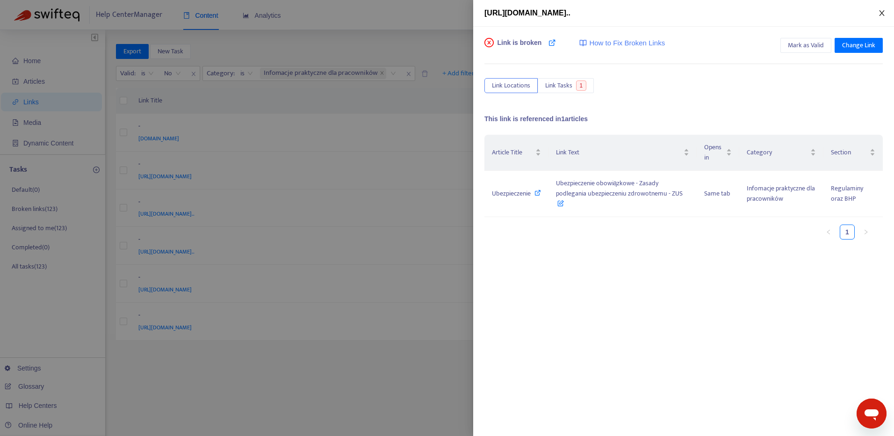
click at [879, 15] on icon "close" at bounding box center [881, 12] width 7 height 7
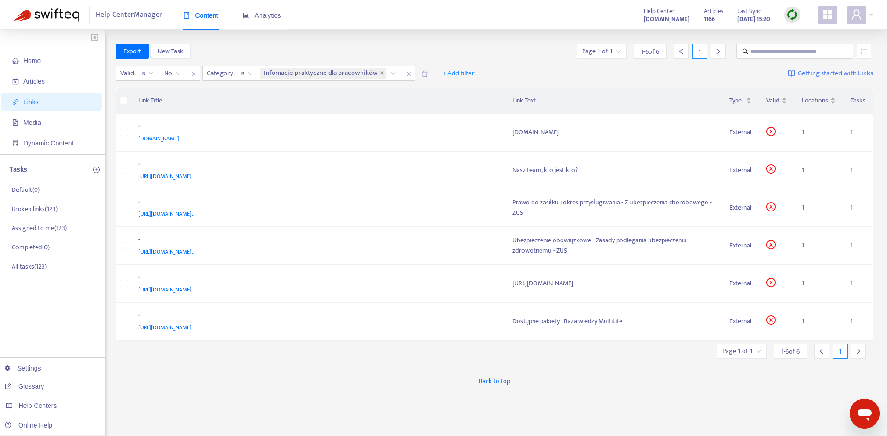
click at [788, 19] on img at bounding box center [792, 15] width 12 height 12
click at [43, 61] on span "Home" at bounding box center [53, 60] width 82 height 19
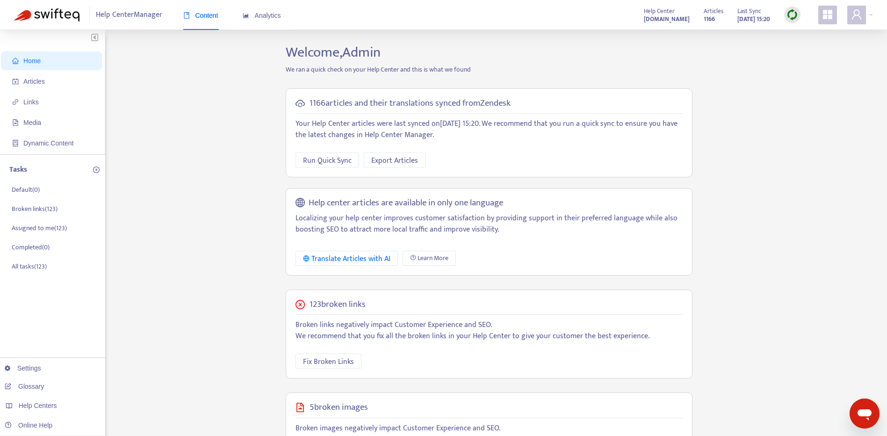
click at [790, 10] on img at bounding box center [792, 15] width 12 height 12
click at [804, 53] on link "Full Sync" at bounding box center [809, 48] width 34 height 11
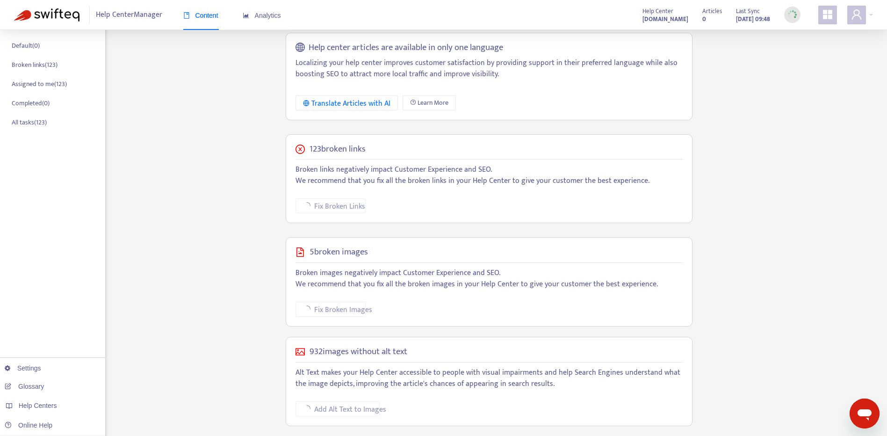
scroll to position [155, 0]
